Goal: Navigation & Orientation: Find specific page/section

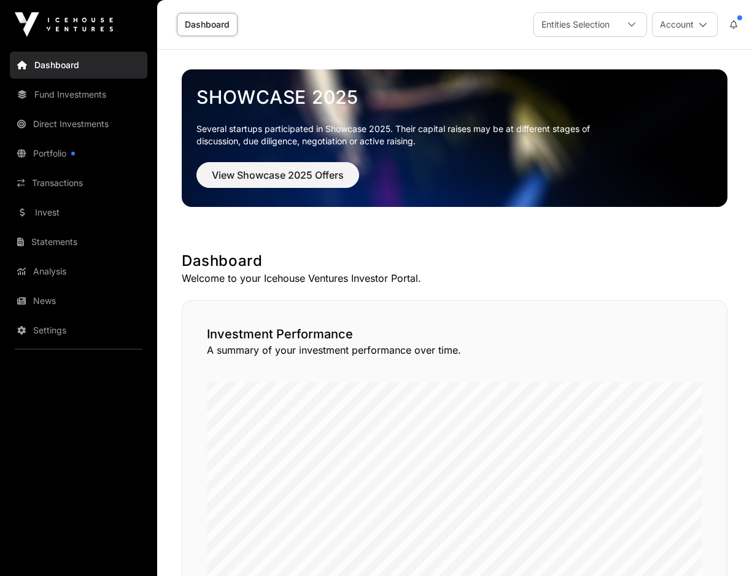
click at [44, 152] on link "Portfolio" at bounding box center [79, 153] width 138 height 27
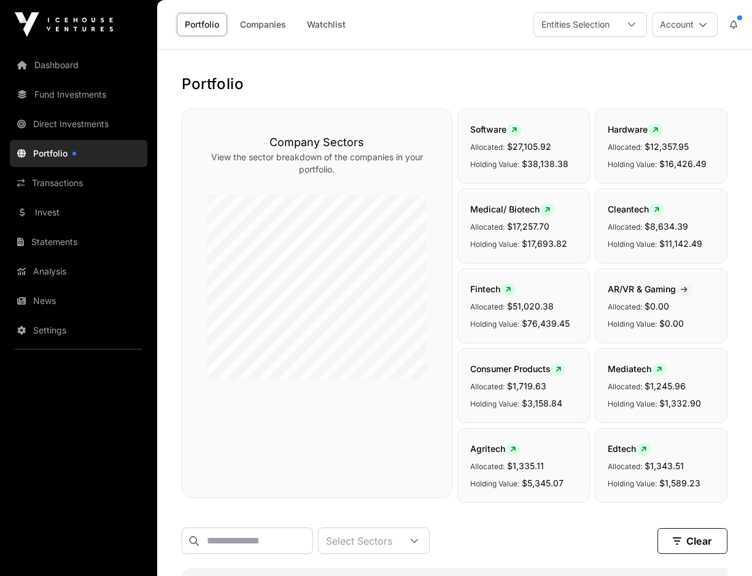
click at [260, 20] on link "Companies" at bounding box center [263, 24] width 62 height 23
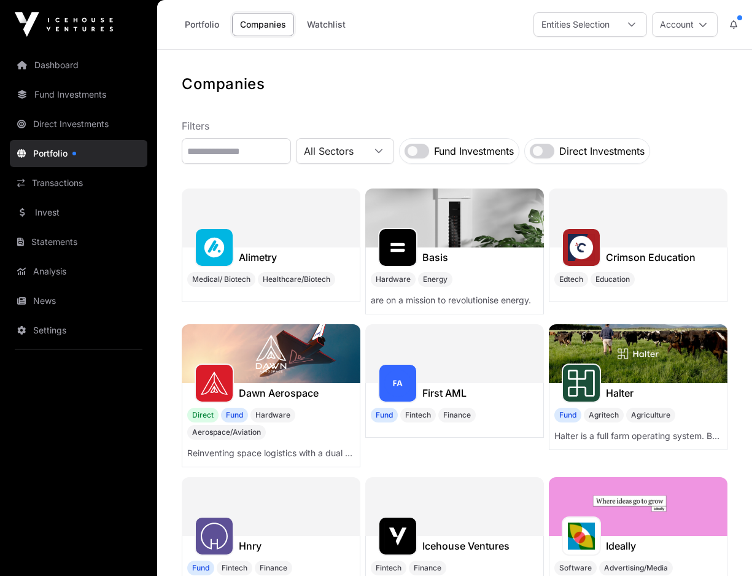
click at [196, 30] on link "Portfolio" at bounding box center [202, 24] width 50 height 23
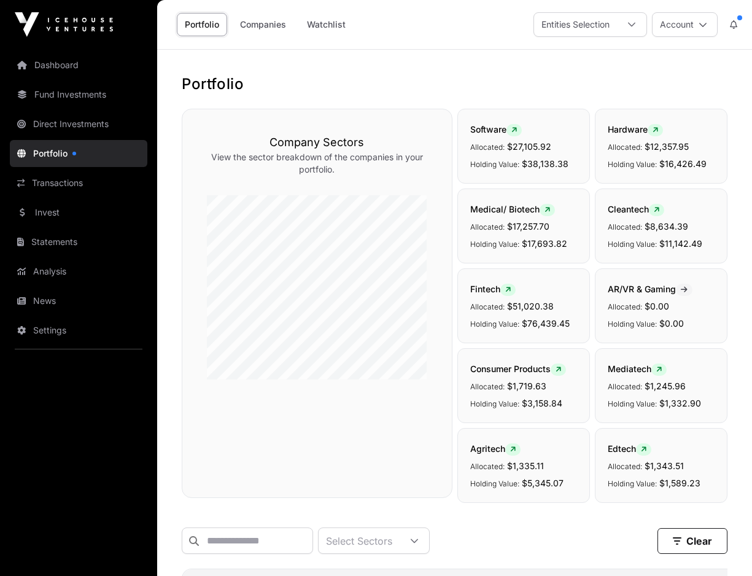
click at [77, 92] on link "Fund Investments" at bounding box center [79, 94] width 138 height 27
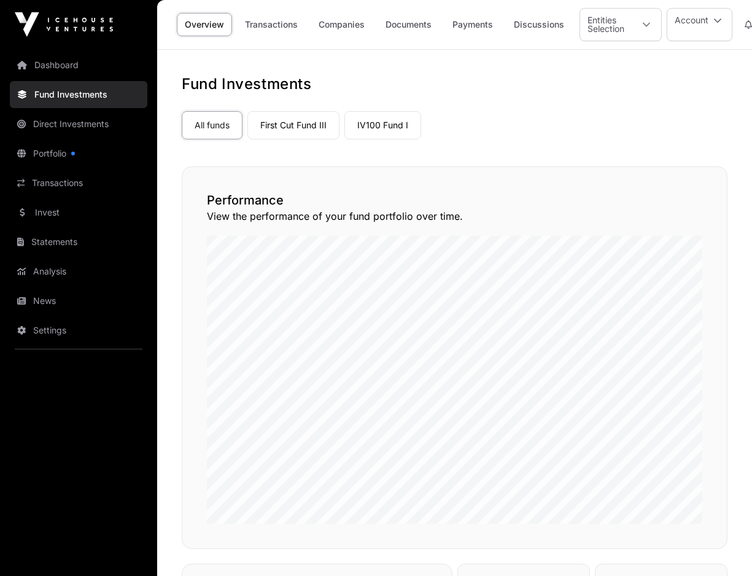
click at [379, 127] on link "IV100 Fund I" at bounding box center [382, 125] width 77 height 28
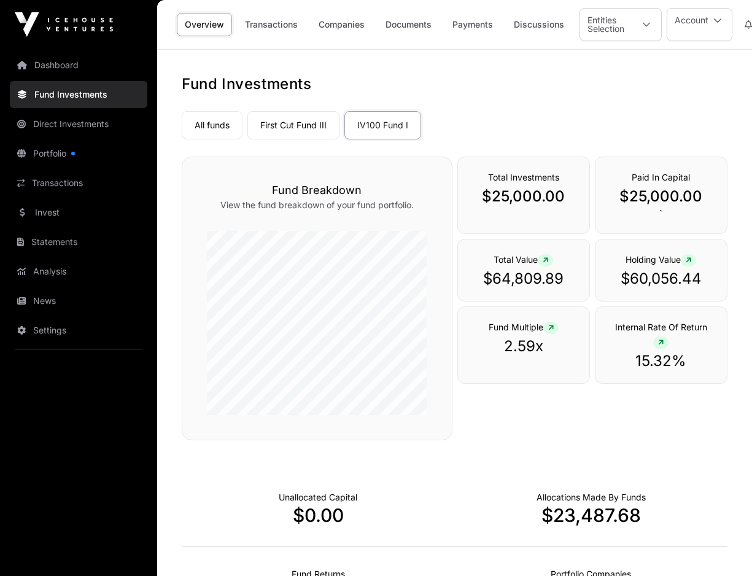
click at [372, 127] on link "IV100 Fund I" at bounding box center [382, 125] width 77 height 28
click at [342, 23] on link "Companies" at bounding box center [342, 24] width 62 height 23
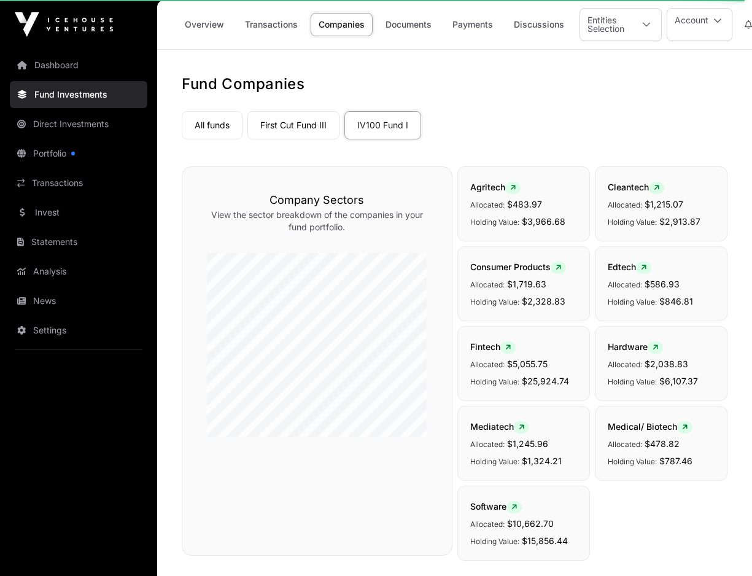
click at [289, 120] on link "First Cut Fund III" at bounding box center [293, 125] width 92 height 28
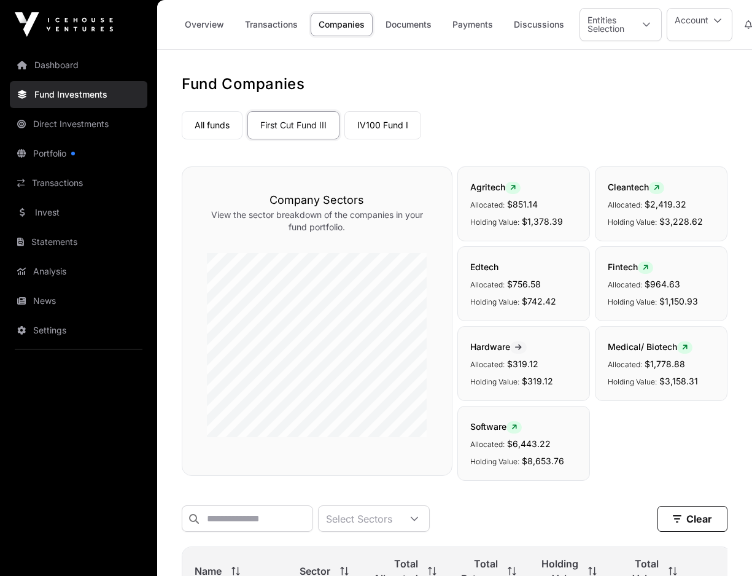
click at [342, 26] on link "Companies" at bounding box center [342, 24] width 62 height 23
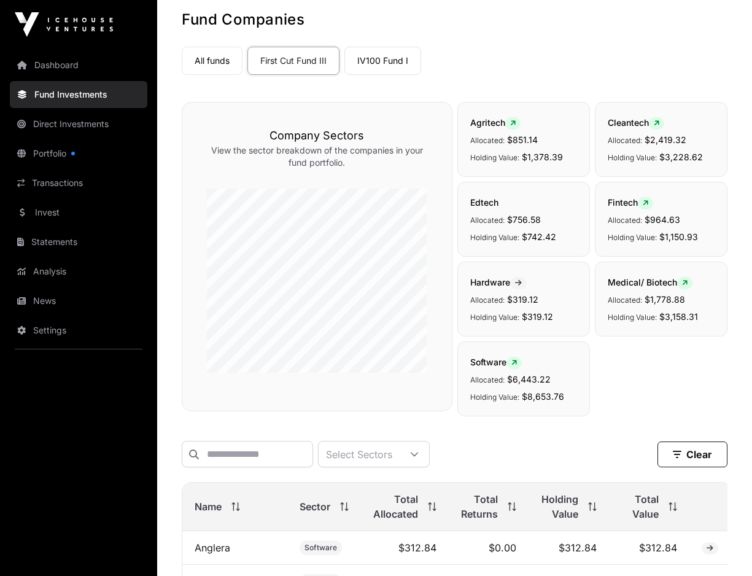
scroll to position [59, 0]
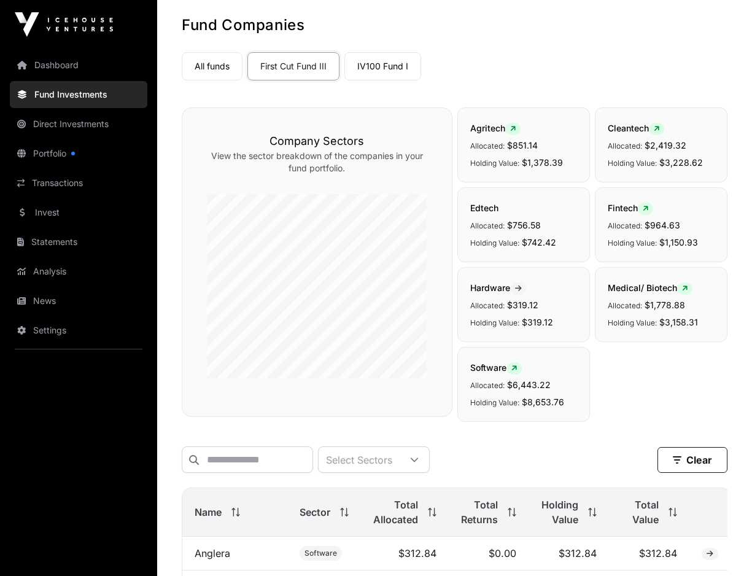
click at [365, 72] on link "IV100 Fund I" at bounding box center [382, 66] width 77 height 28
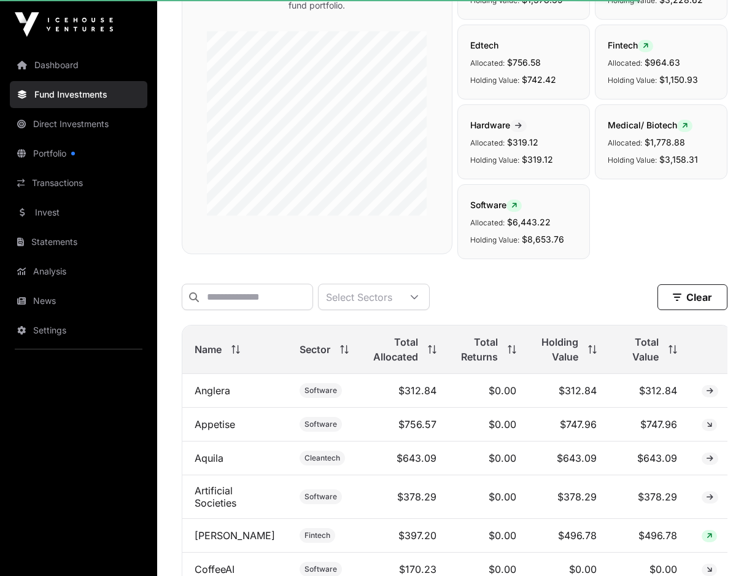
scroll to position [243, 0]
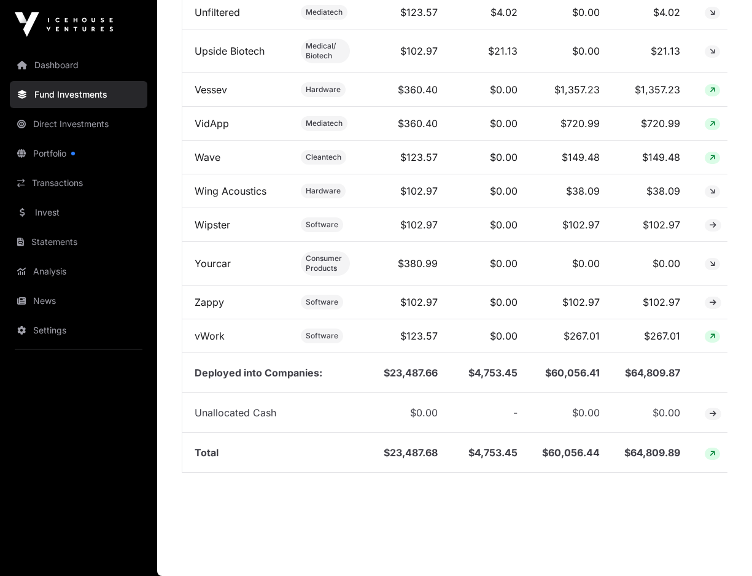
scroll to position [4115, 0]
